Goal: Task Accomplishment & Management: Manage account settings

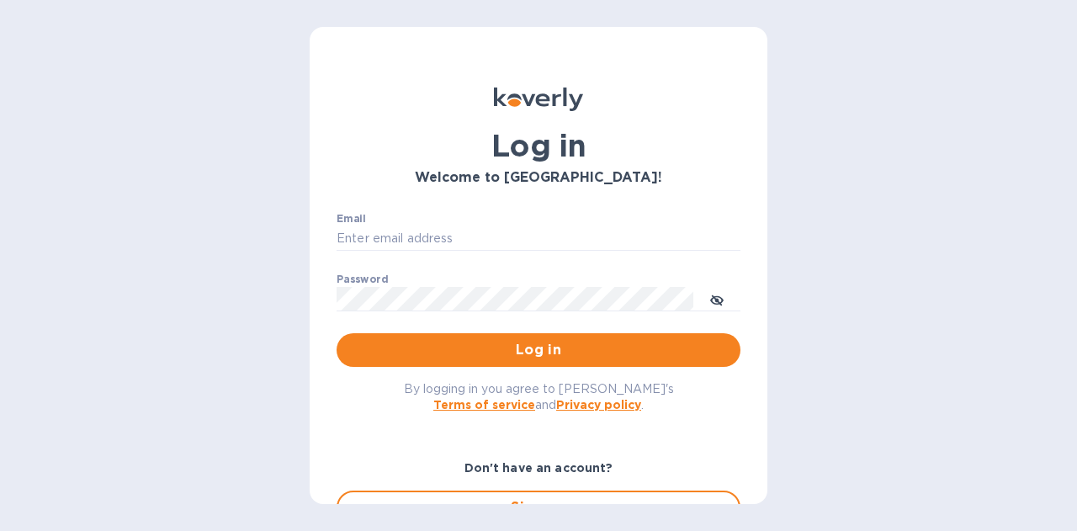
type input "[PERSON_NAME][EMAIL_ADDRESS][PERSON_NAME][DOMAIN_NAME]"
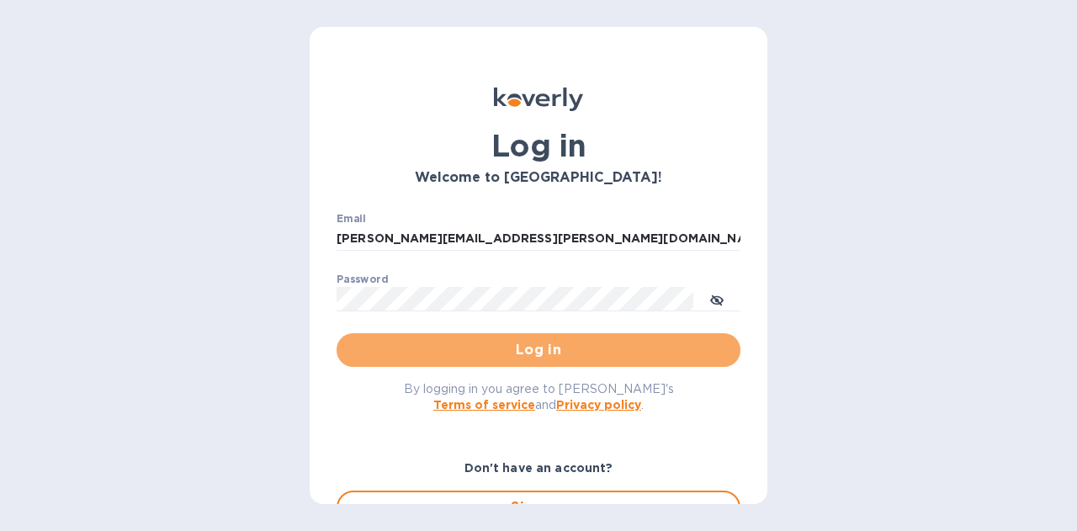
click at [555, 354] on span "Log in" at bounding box center [538, 350] width 377 height 20
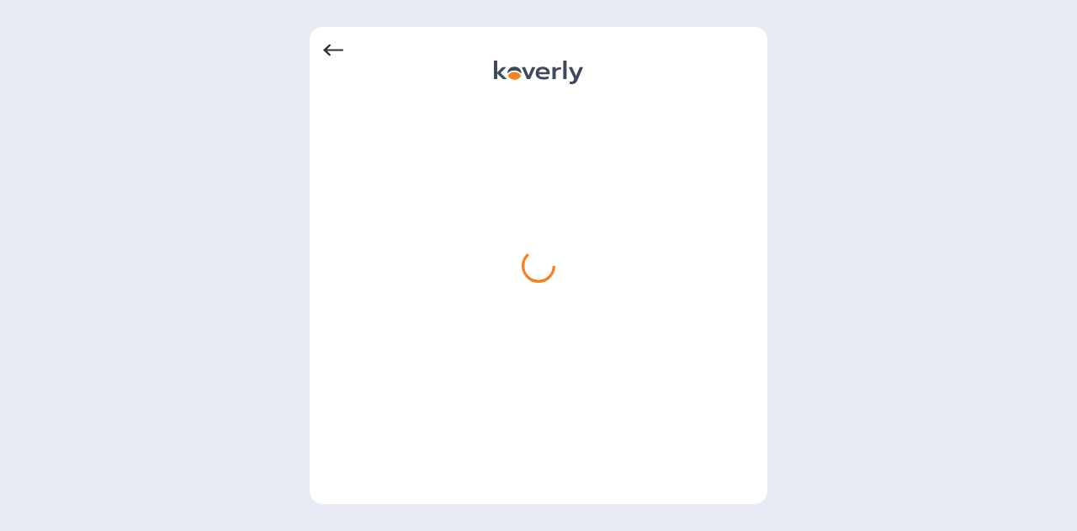
click at [329, 50] on icon at bounding box center [333, 51] width 20 height 12
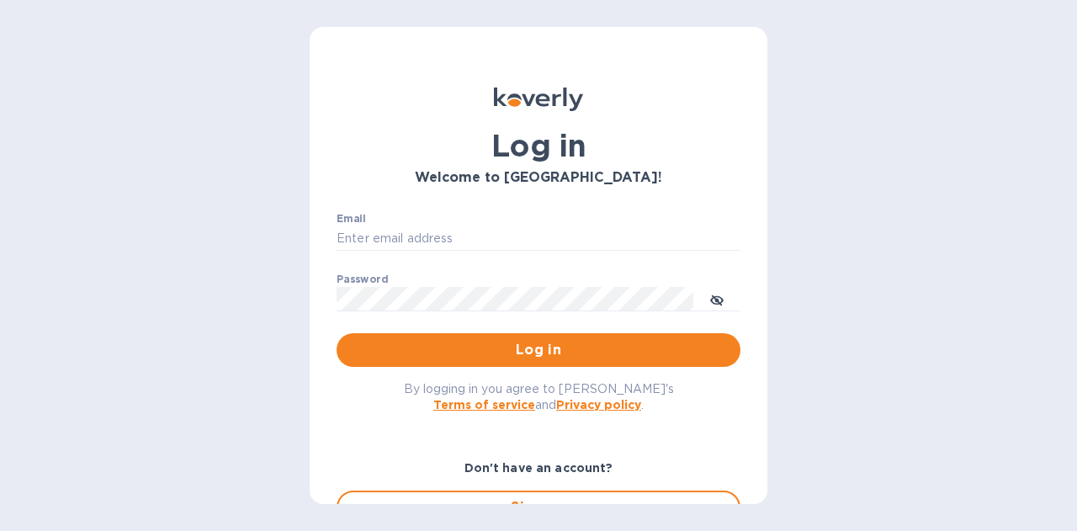
type input "[PERSON_NAME][EMAIL_ADDRESS][PERSON_NAME][DOMAIN_NAME]"
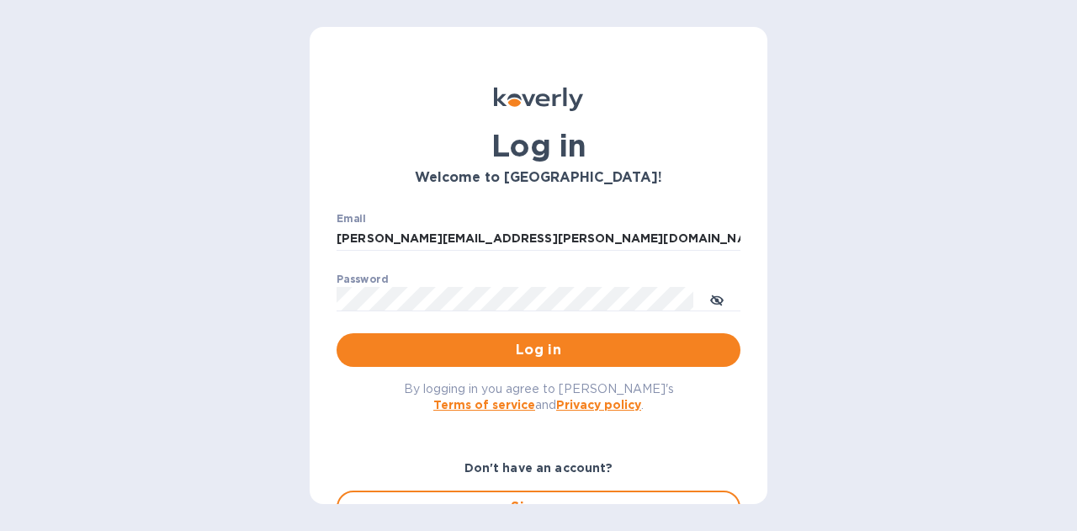
click at [533, 354] on span "Log in" at bounding box center [538, 350] width 377 height 20
